Goal: Task Accomplishment & Management: Complete application form

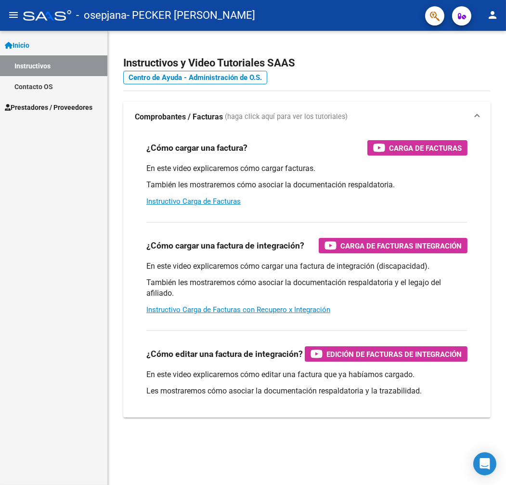
click at [90, 150] on div "Inicio Instructivos Contacto OS Prestadores / Proveedores Facturas - Listado/Ca…" at bounding box center [53, 258] width 107 height 454
click at [27, 100] on link "Prestadores / Proveedores" at bounding box center [53, 107] width 107 height 21
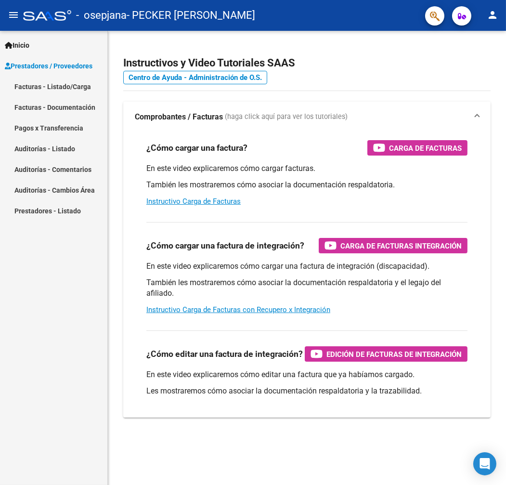
click at [76, 87] on link "Facturas - Listado/Carga" at bounding box center [53, 86] width 107 height 21
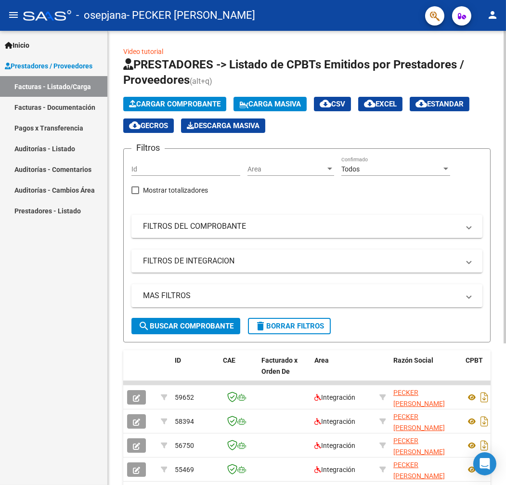
click at [175, 105] on span "Cargar Comprobante" at bounding box center [174, 104] width 91 height 9
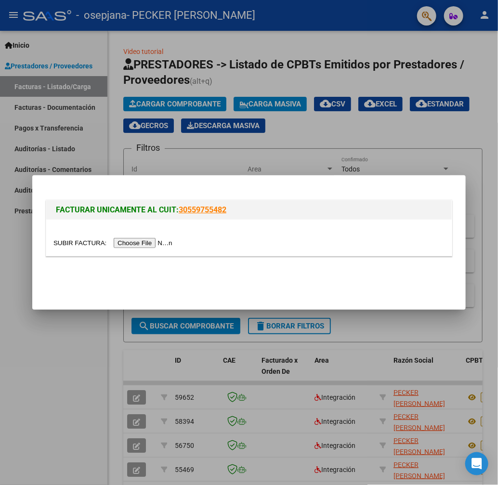
click at [129, 248] on div at bounding box center [248, 237] width 405 height 36
click at [124, 244] on input "file" at bounding box center [114, 243] width 122 height 10
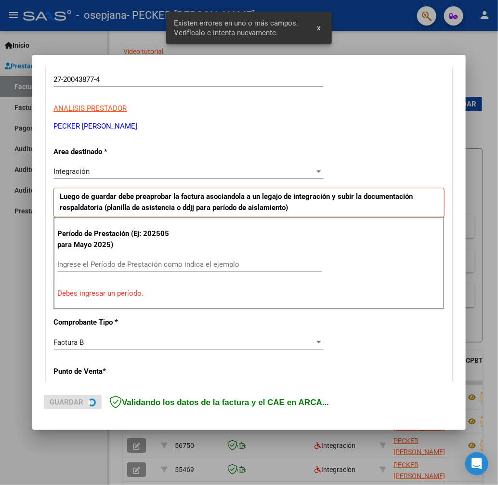
scroll to position [159, 0]
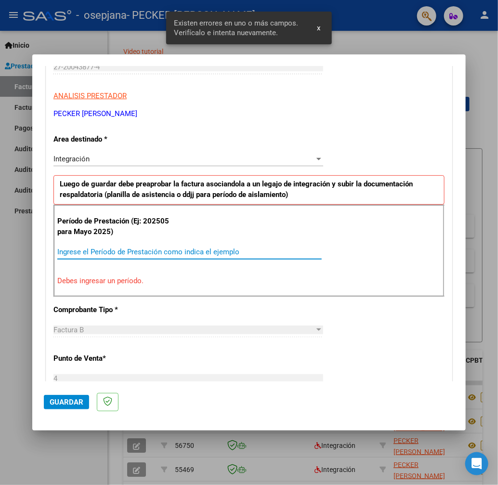
click at [187, 255] on input "Ingrese el Período de Prestación como indica el ejemplo" at bounding box center [189, 251] width 264 height 9
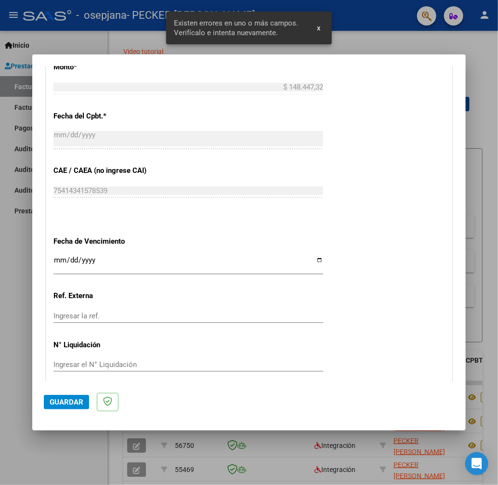
scroll to position [561, 0]
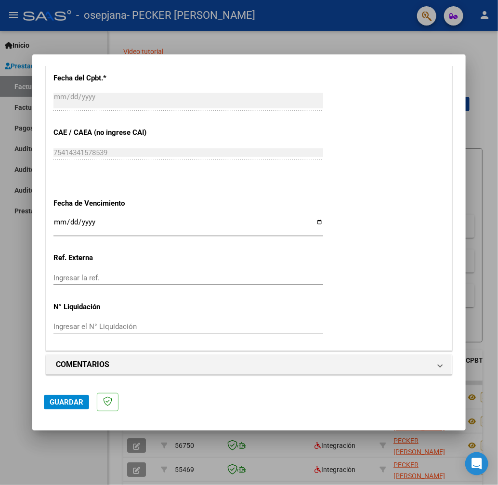
type input "202509"
click at [100, 217] on div "Ingresar la fecha" at bounding box center [188, 226] width 270 height 21
click at [91, 223] on input "Ingresar la fecha" at bounding box center [188, 225] width 270 height 15
click at [318, 219] on input "Ingresar la fecha" at bounding box center [188, 225] width 270 height 15
click at [320, 219] on input "Ingresar la fecha" at bounding box center [188, 225] width 270 height 15
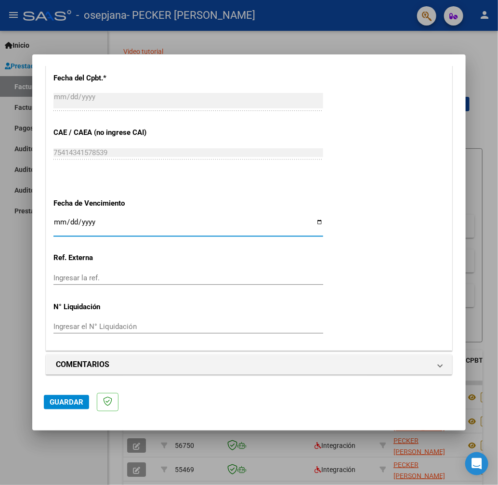
type input "[DATE]"
click at [125, 279] on input "Ingresar la ref." at bounding box center [188, 277] width 270 height 9
click at [50, 398] on span "Guardar" at bounding box center [67, 402] width 34 height 9
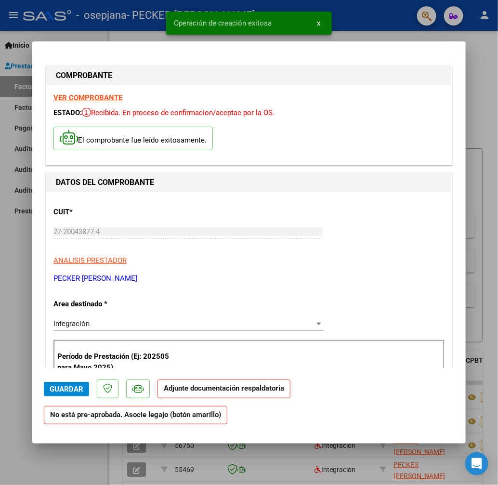
scroll to position [193, 0]
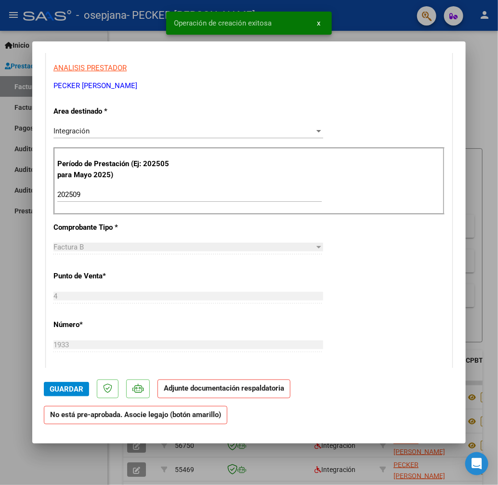
click at [166, 392] on strong "Adjunte documentación respaldatoria" at bounding box center [224, 388] width 120 height 9
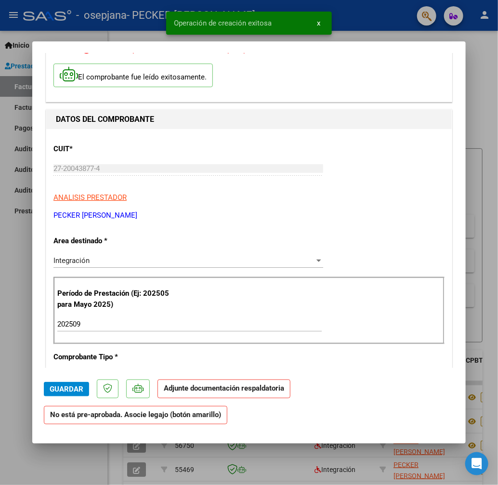
scroll to position [0, 0]
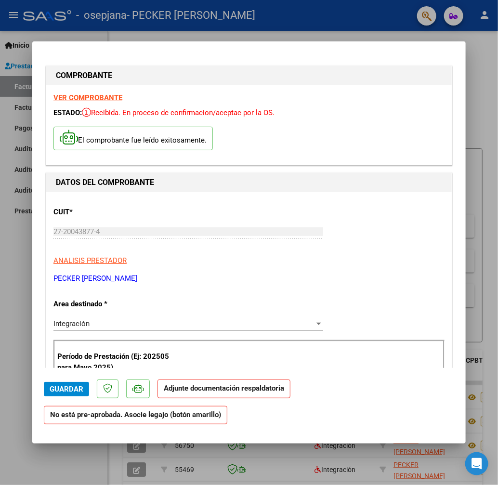
click at [190, 392] on strong "Adjunte documentación respaldatoria" at bounding box center [224, 388] width 120 height 9
drag, startPoint x: 52, startPoint y: 399, endPoint x: 49, endPoint y: 406, distance: 7.8
click at [52, 393] on span "Guardar" at bounding box center [67, 389] width 34 height 9
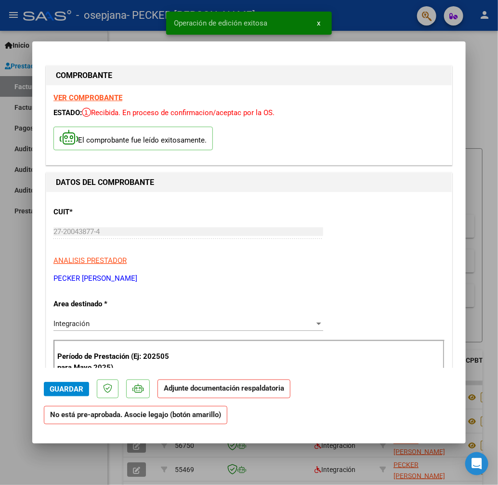
click at [207, 392] on strong "Adjunte documentación respaldatoria" at bounding box center [224, 388] width 120 height 9
click at [227, 406] on strong "No está pre-aprobada. Asocie legajo (botón amarillo)" at bounding box center [135, 415] width 183 height 19
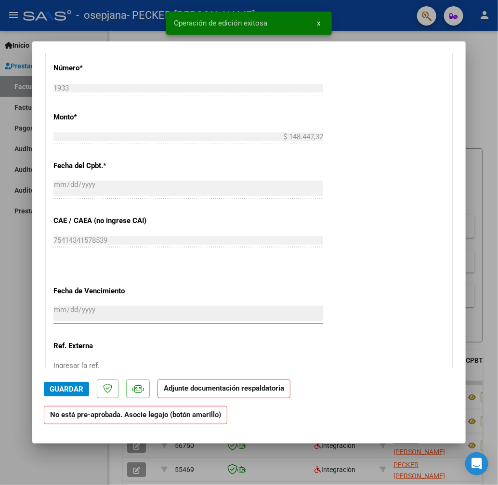
scroll to position [834, 0]
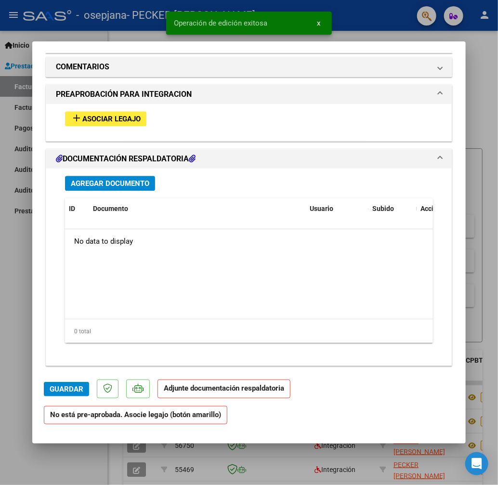
click at [96, 123] on span "Asociar Legajo" at bounding box center [111, 119] width 58 height 9
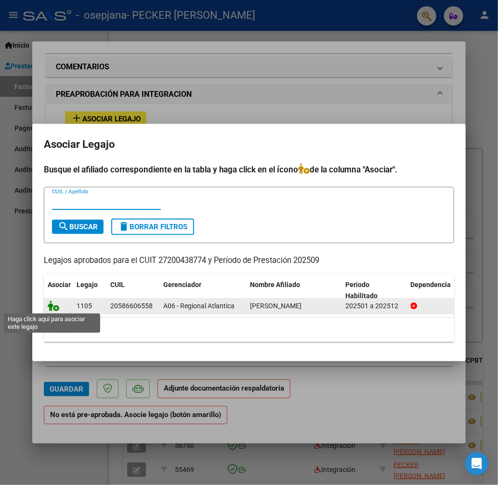
click at [48, 304] on icon at bounding box center [54, 305] width 12 height 11
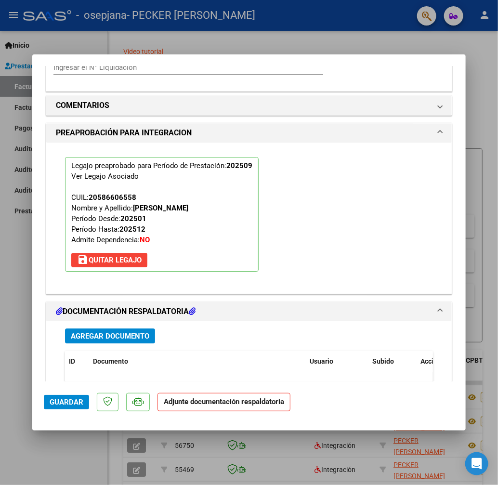
click at [164, 399] on strong "Adjunte documentación respaldatoria" at bounding box center [224, 401] width 120 height 9
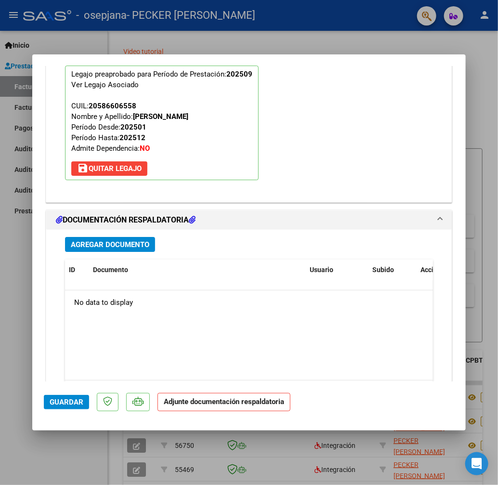
scroll to position [914, 0]
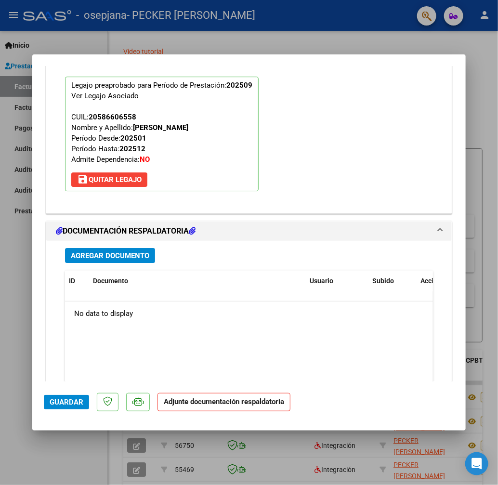
click at [94, 258] on span "Agregar Documento" at bounding box center [110, 255] width 78 height 9
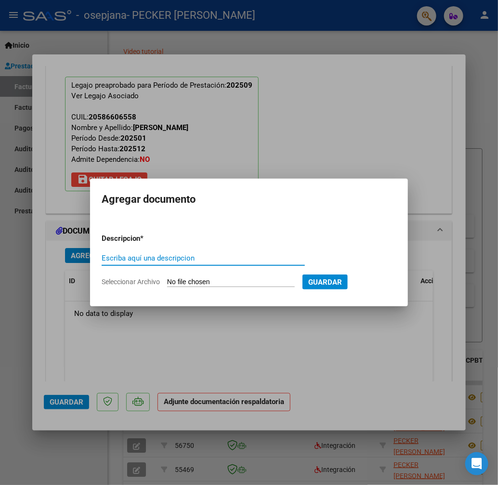
click at [175, 261] on input "Escriba aquí una descripcion" at bounding box center [203, 258] width 203 height 9
type input "cae"
click at [193, 275] on form "Descripcion * cae Escriba aquí una descripcion Seleccionar Archivo Guardar" at bounding box center [249, 260] width 295 height 69
click at [197, 282] on input "Seleccionar Archivo" at bounding box center [231, 282] width 128 height 9
type input "C:\fakepath\Constatación de Comprobantes _ AFIP.pdf"
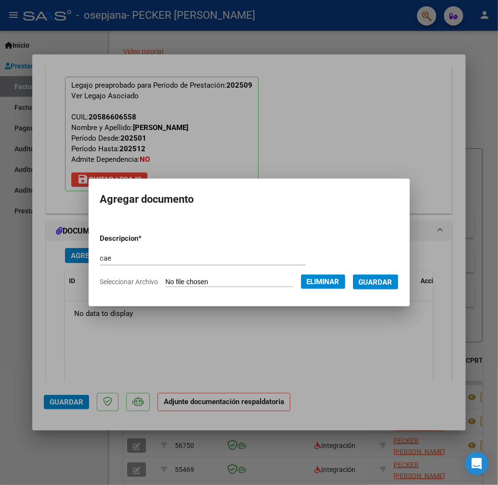
click at [387, 283] on span "Guardar" at bounding box center [376, 282] width 34 height 9
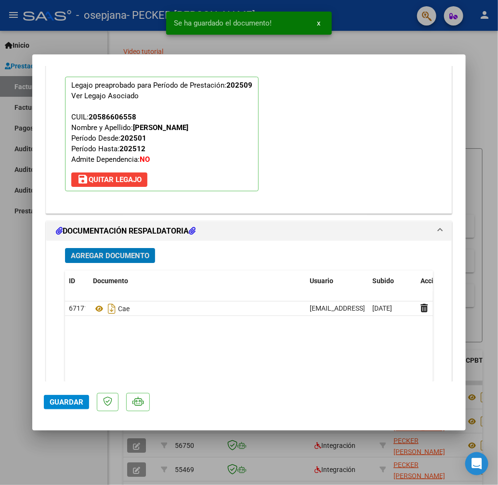
click at [81, 264] on div "Agregar Documento ID Documento Usuario Subido Acción 67171 Cae [EMAIL_ADDRESS][…" at bounding box center [249, 335] width 382 height 189
click at [83, 259] on span "Agregar Documento" at bounding box center [110, 255] width 78 height 9
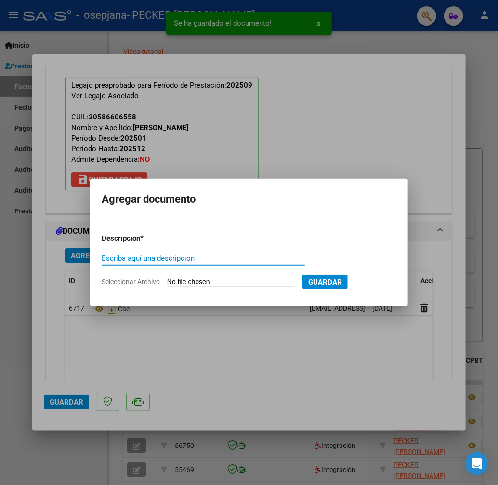
click at [161, 255] on input "Escriba aquí una descripcion" at bounding box center [203, 258] width 203 height 9
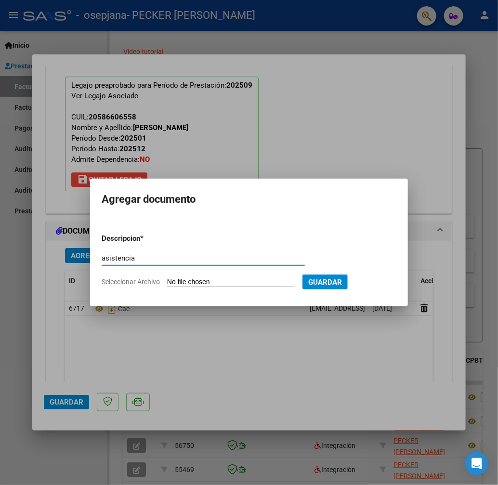
type input "asistencia"
drag, startPoint x: 191, startPoint y: 278, endPoint x: 195, endPoint y: 283, distance: 5.8
click at [195, 283] on input "Seleccionar Archivo" at bounding box center [231, 282] width 128 height 9
type input "C:\fakepath\CamScanner [DATE] 17.44.pdf"
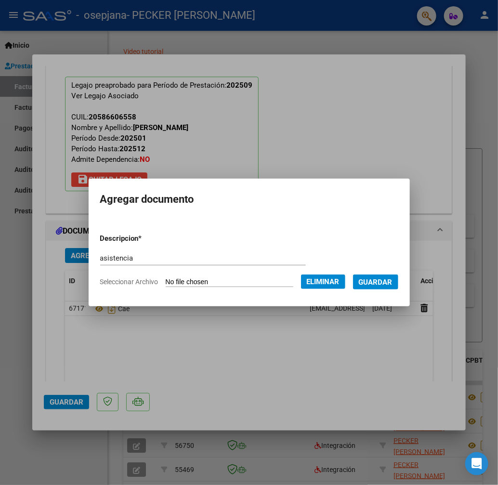
click at [385, 279] on span "Guardar" at bounding box center [376, 282] width 34 height 9
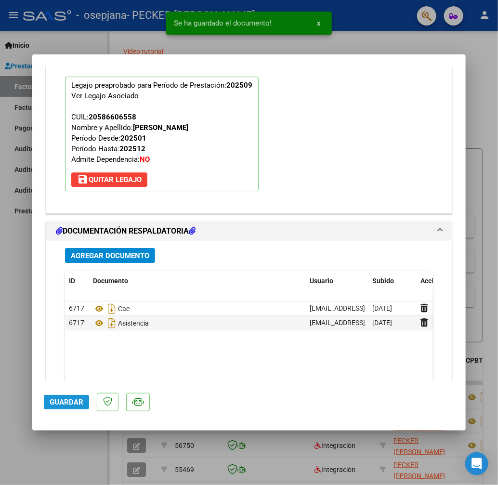
click at [50, 399] on span "Guardar" at bounding box center [67, 402] width 34 height 9
click at [41, 448] on div at bounding box center [249, 242] width 498 height 485
type input "$ 0,00"
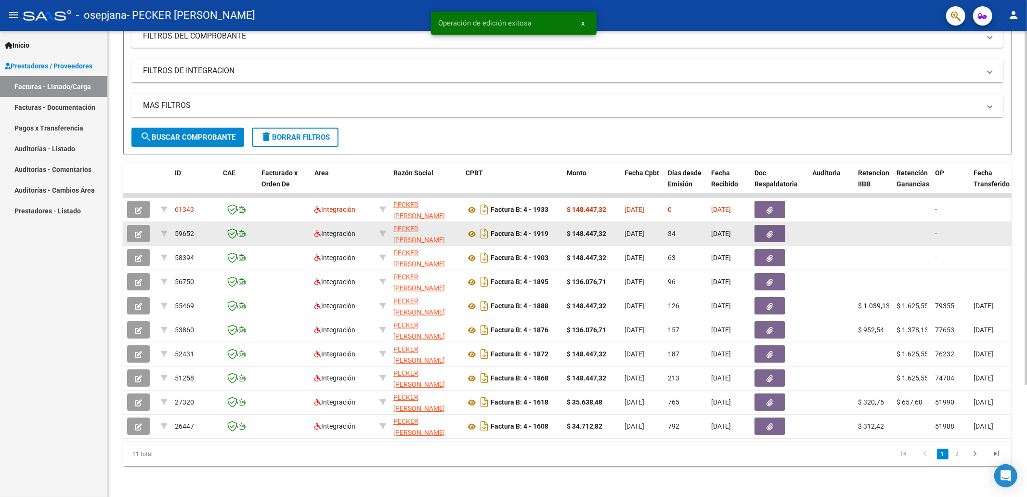
scroll to position [146, 0]
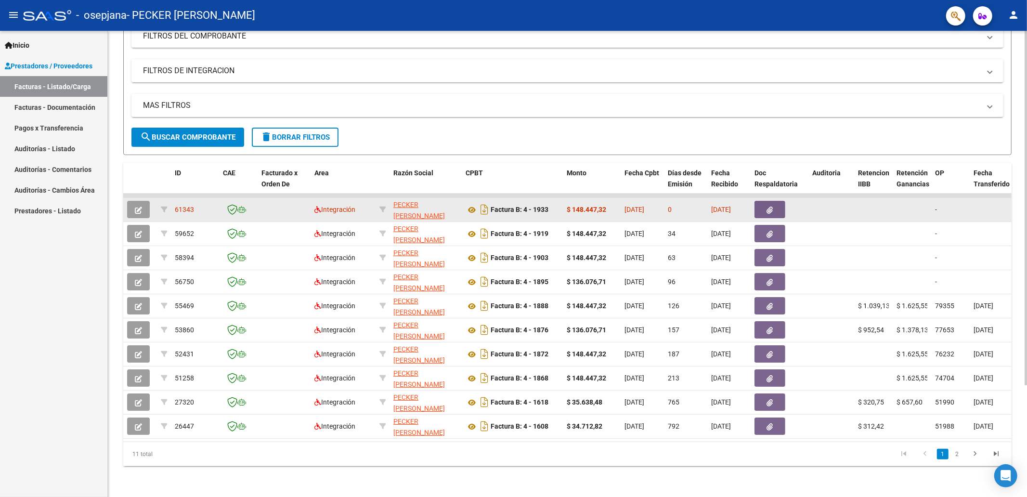
drag, startPoint x: 631, startPoint y: 204, endPoint x: 643, endPoint y: 203, distance: 12.1
click at [505, 206] on span "[DATE]" at bounding box center [634, 210] width 20 height 8
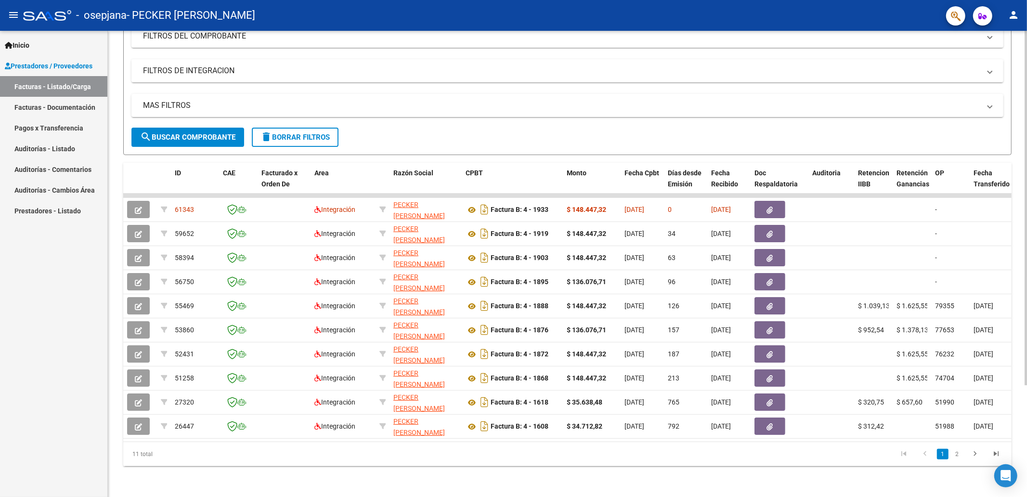
click at [491, 439] on div "ID CAE Facturado x Orden De Area Razón Social CPBT Monto Fecha Cpbt Días desde …" at bounding box center [567, 314] width 888 height 303
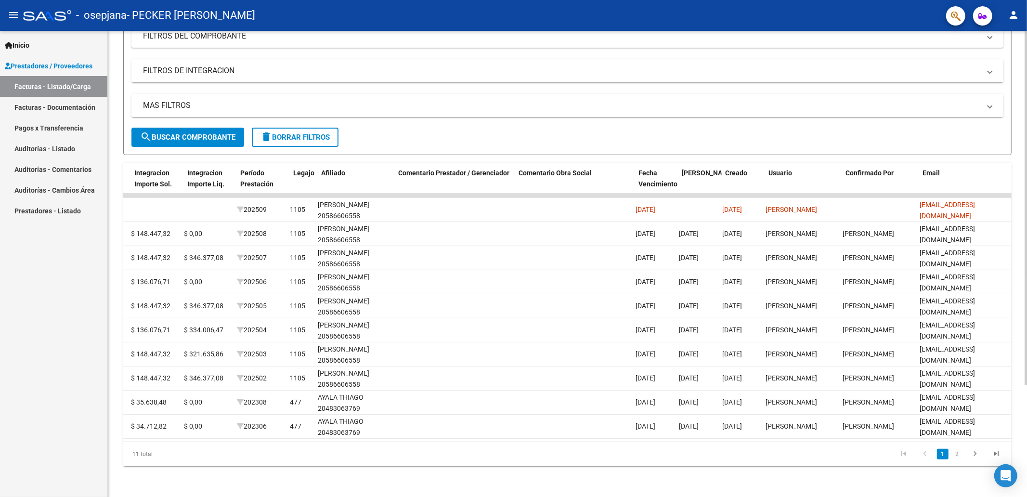
scroll to position [0, 0]
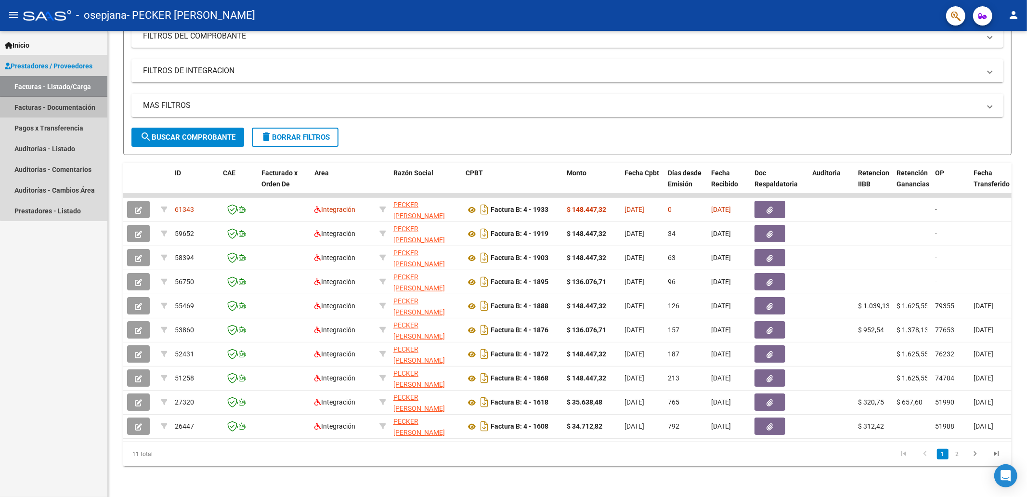
click at [64, 108] on link "Facturas - Documentación" at bounding box center [53, 107] width 107 height 21
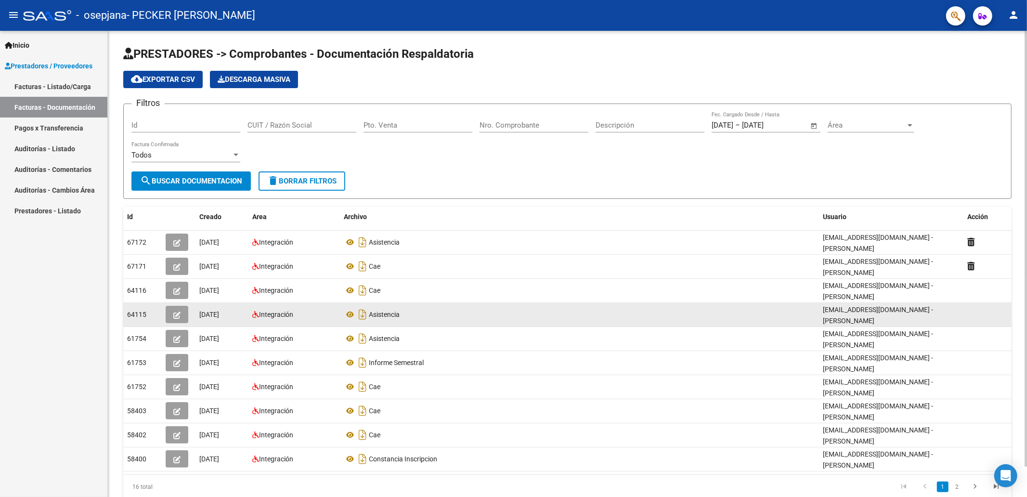
scroll to position [32, 0]
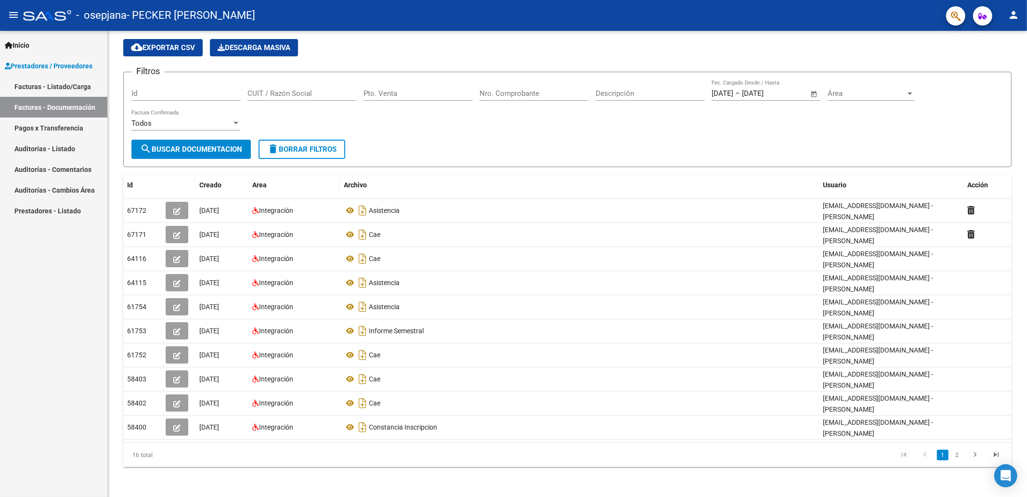
click at [75, 153] on link "Auditorías - Listado" at bounding box center [53, 148] width 107 height 21
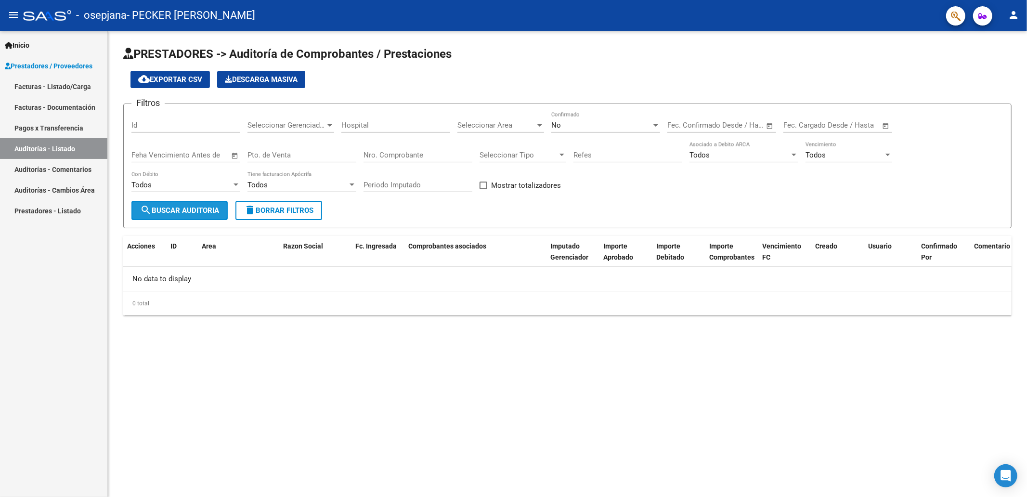
click at [192, 214] on span "search Buscar Auditoria" at bounding box center [179, 210] width 79 height 9
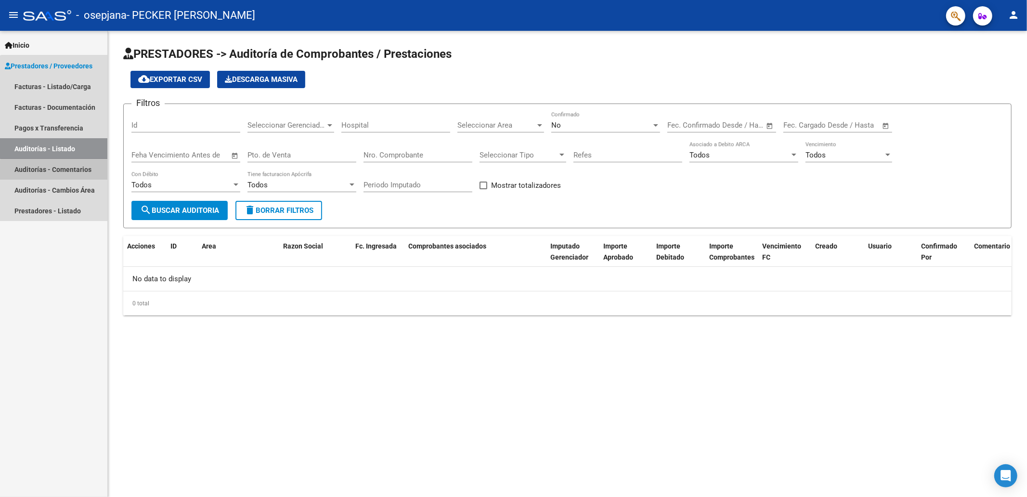
click at [64, 173] on link "Auditorías - Comentarios" at bounding box center [53, 169] width 107 height 21
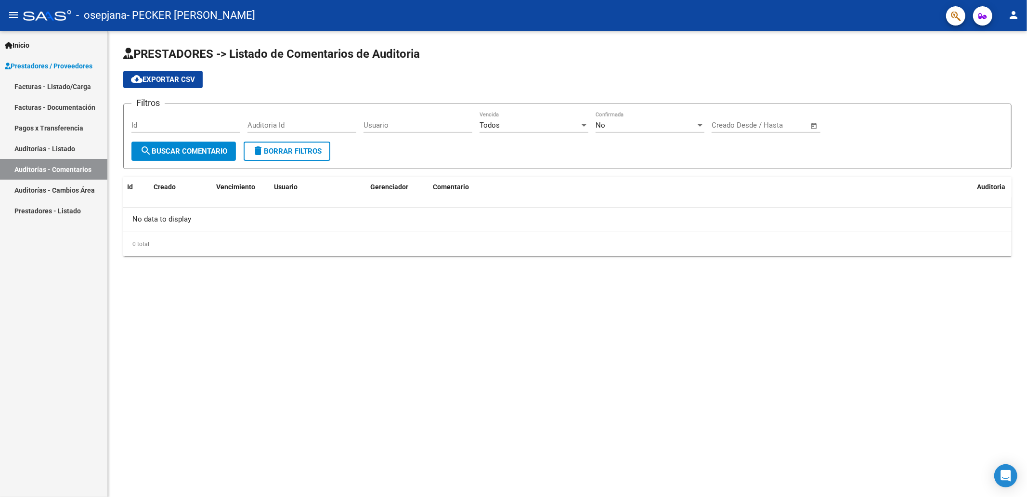
click at [185, 153] on span "search Buscar Comentario" at bounding box center [183, 151] width 87 height 9
click at [38, 214] on link "Prestadores - Listado" at bounding box center [53, 210] width 107 height 21
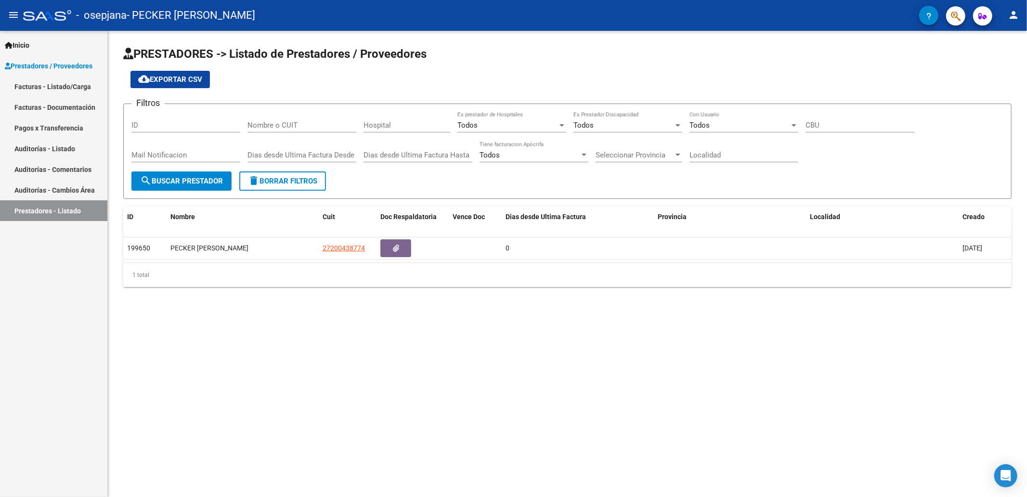
click at [56, 93] on link "Facturas - Listado/Carga" at bounding box center [53, 86] width 107 height 21
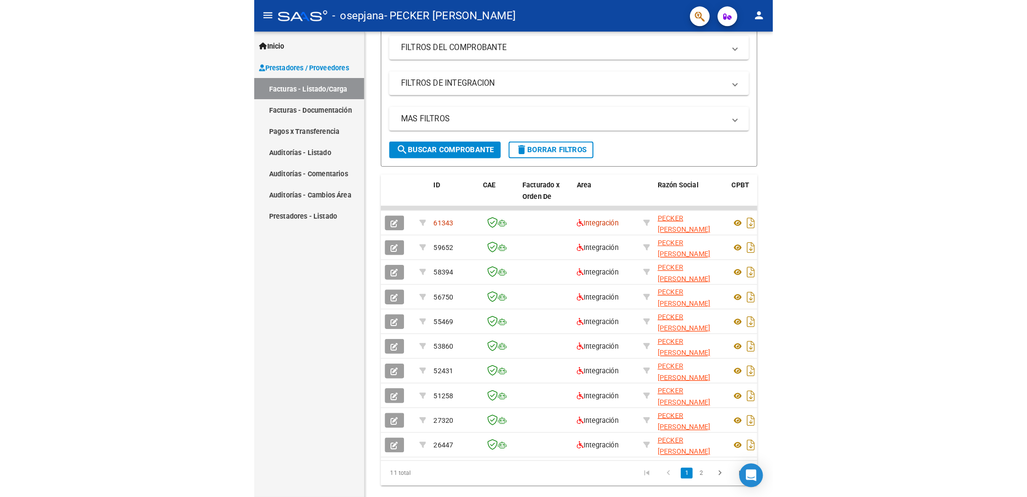
scroll to position [128, 0]
